Goal: Task Accomplishment & Management: Complete application form

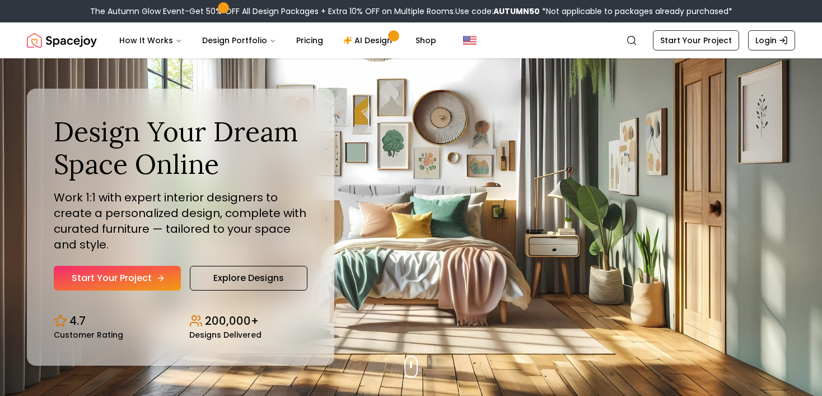
click at [109, 277] on link "Start Your Project" at bounding box center [117, 278] width 127 height 25
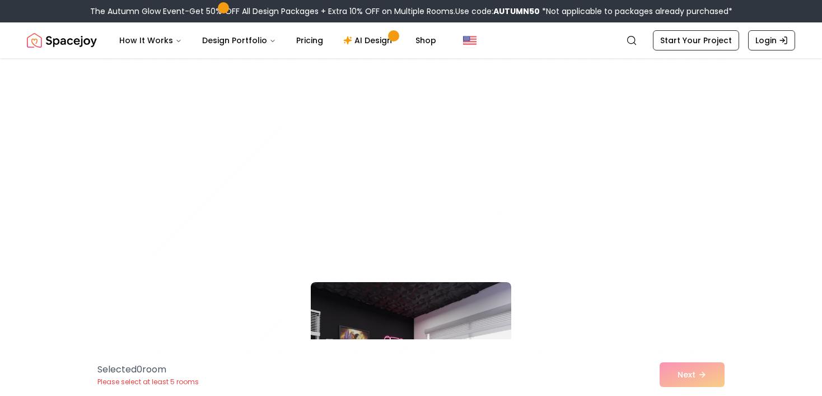
scroll to position [4525, 0]
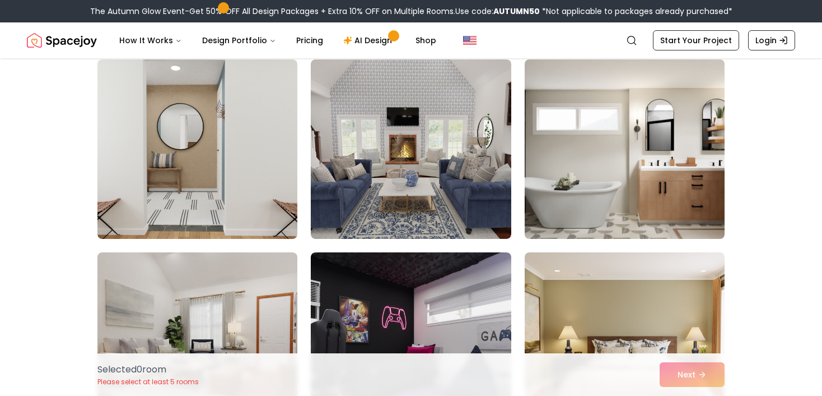
click at [616, 201] on img at bounding box center [625, 149] width 210 height 188
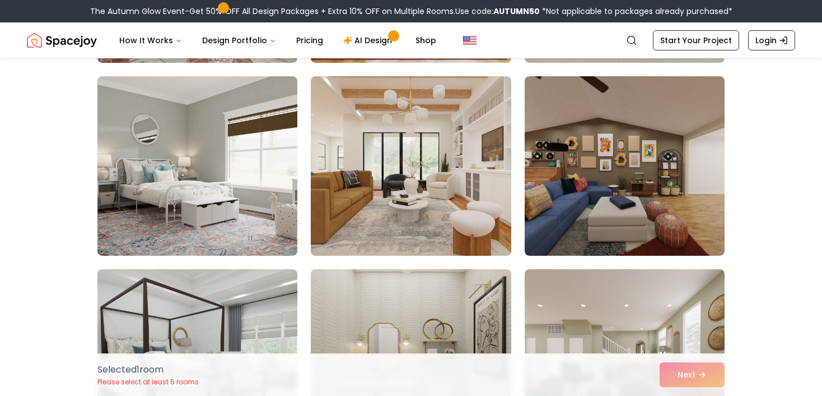
scroll to position [1620, 0]
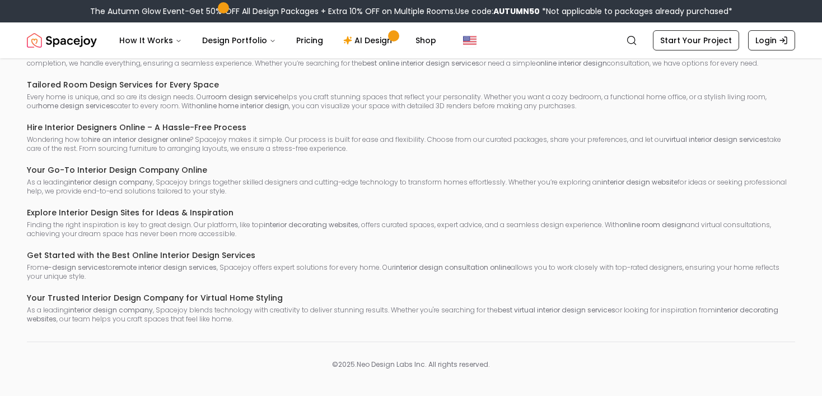
scroll to position [872, 0]
